Goal: Information Seeking & Learning: Learn about a topic

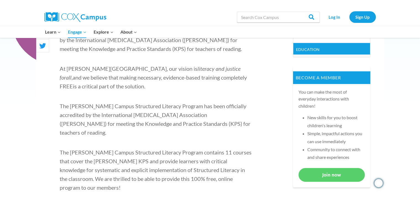
scroll to position [193, 0]
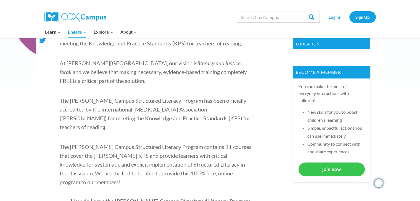
click at [314, 167] on link "Join now" at bounding box center [331, 170] width 66 height 14
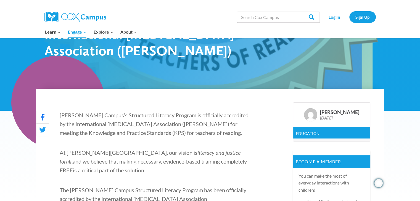
scroll to position [99, 0]
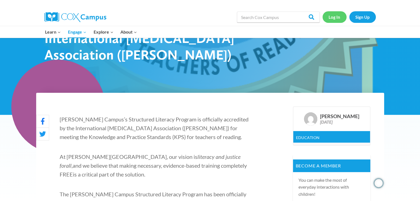
click at [334, 18] on link "Log In" at bounding box center [334, 16] width 24 height 11
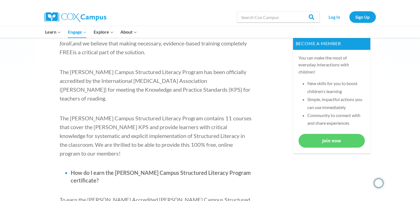
scroll to position [223, 0]
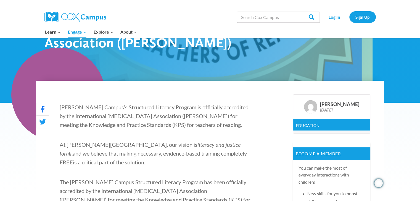
scroll to position [110, 0]
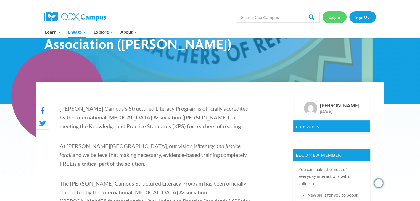
click at [335, 17] on link "Log In" at bounding box center [334, 16] width 24 height 11
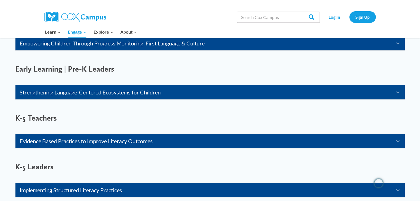
scroll to position [387, 0]
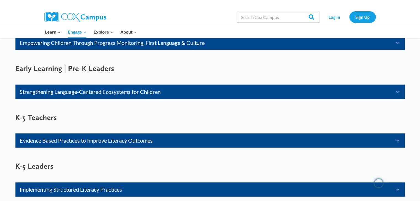
click at [398, 93] on icon "Expand" at bounding box center [396, 91] width 10 height 9
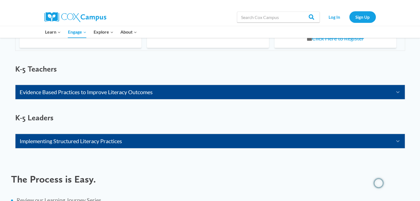
scroll to position [796, 0]
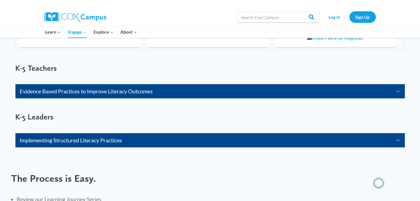
click at [397, 89] on icon "Expand" at bounding box center [396, 91] width 10 height 9
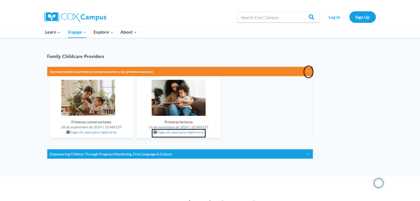
scroll to position [1270, 0]
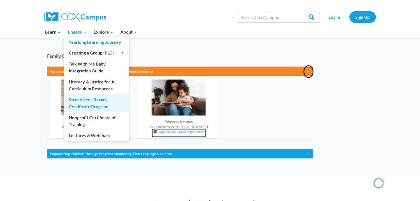
click at [91, 99] on link "Structured Literacy Certificate Program" at bounding box center [96, 103] width 64 height 18
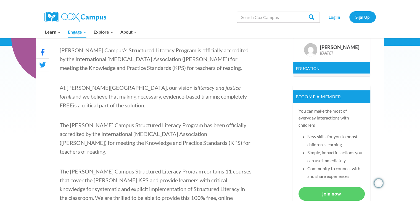
scroll to position [201, 0]
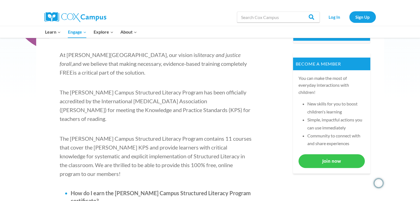
click at [327, 163] on link "Join now" at bounding box center [331, 161] width 66 height 14
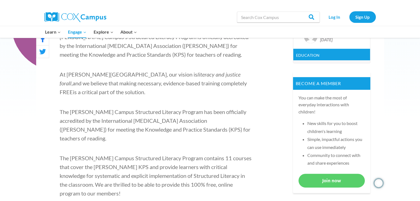
scroll to position [182, 0]
